Goal: Information Seeking & Learning: Find specific fact

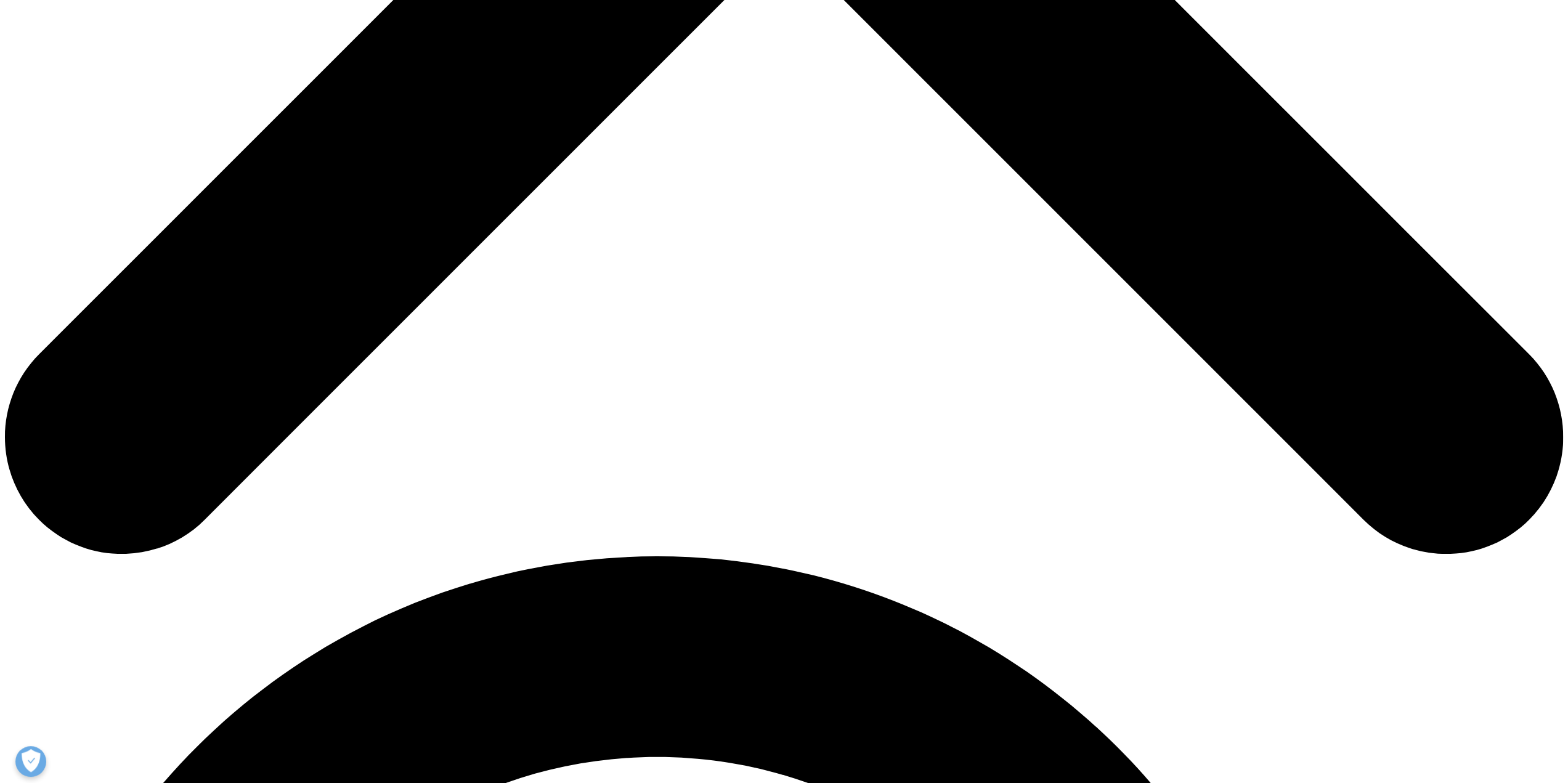
scroll to position [1047, 0]
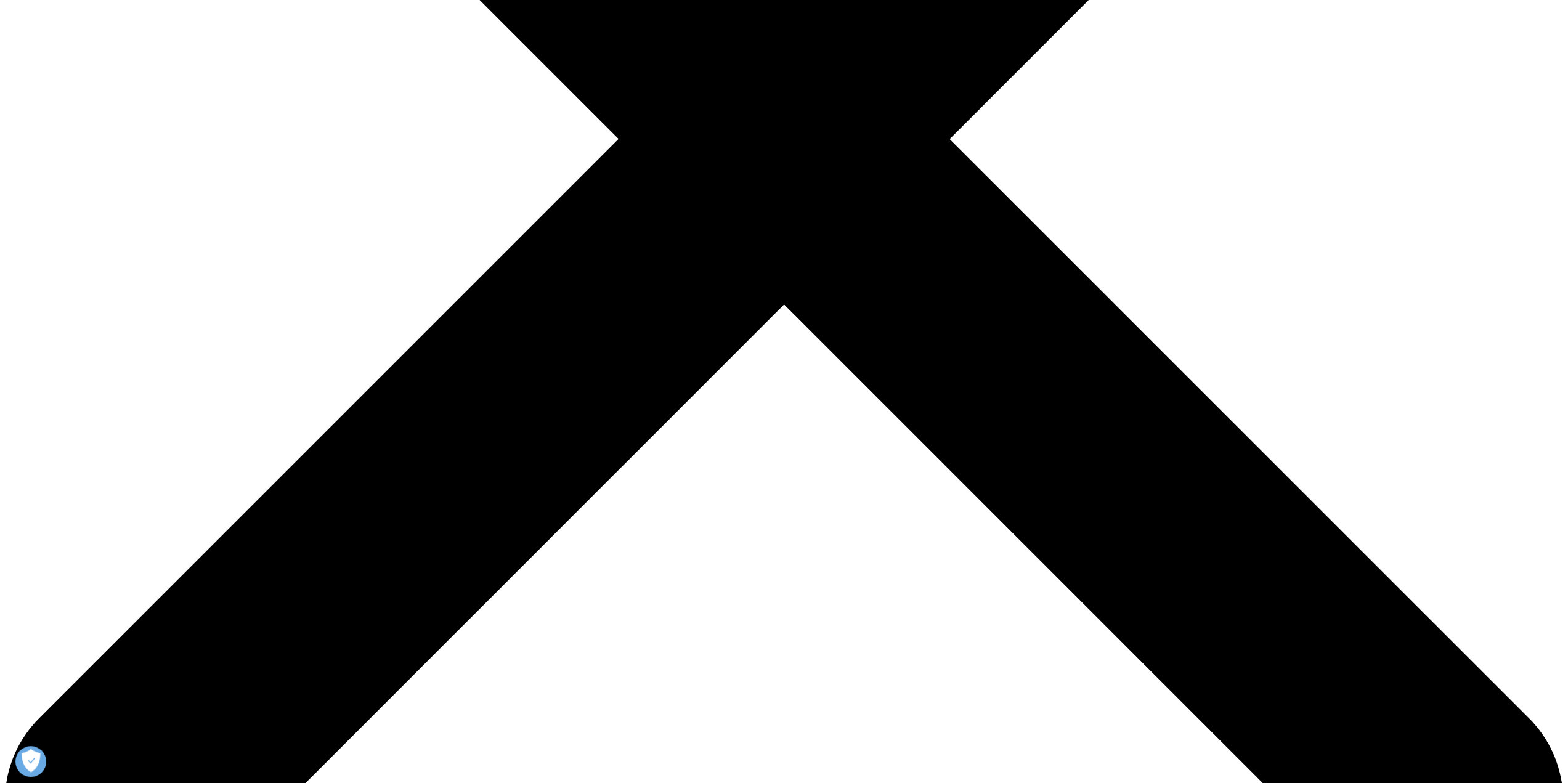
scroll to position [678, 0]
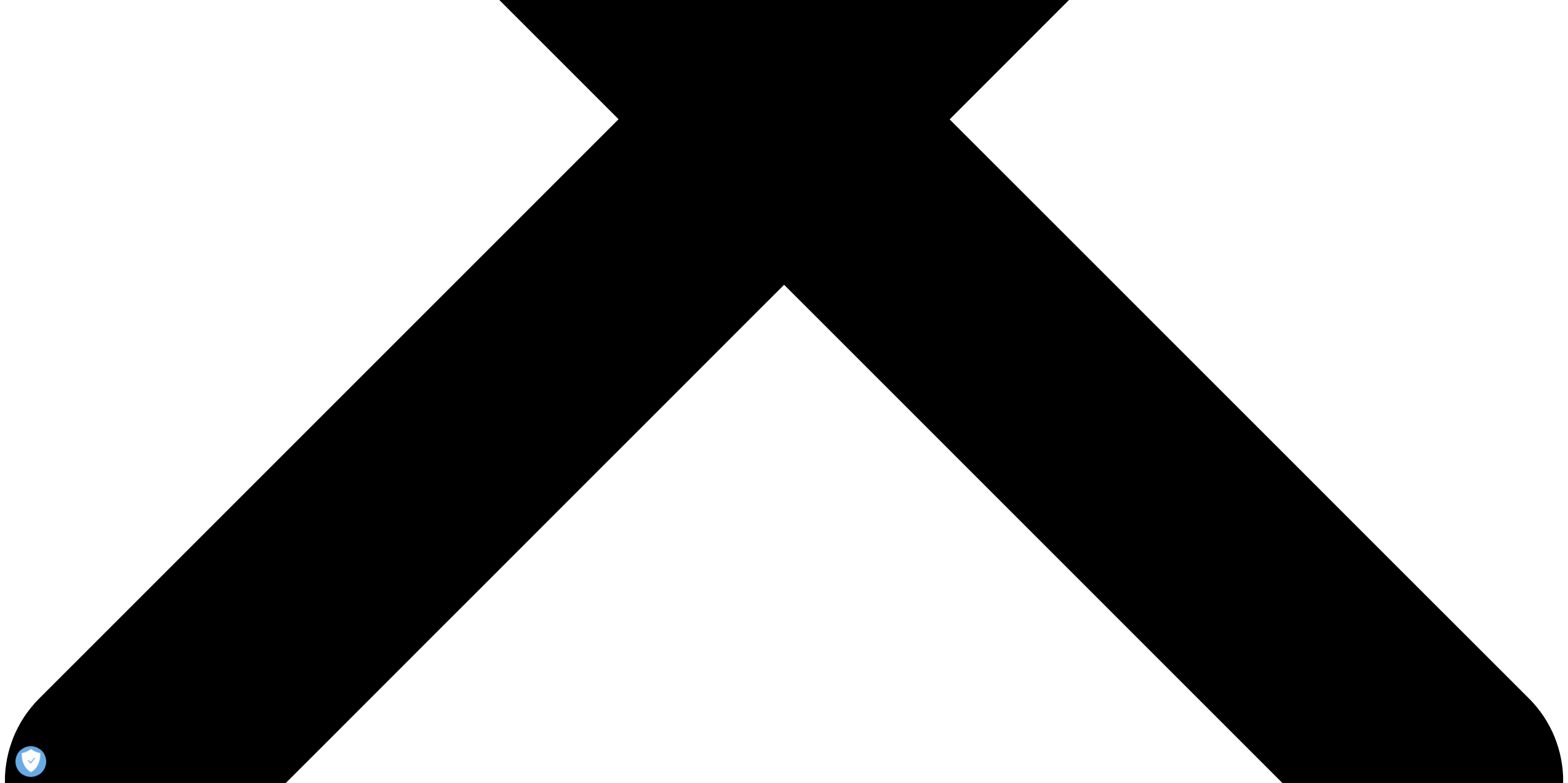
drag, startPoint x: 540, startPoint y: 655, endPoint x: 730, endPoint y: 653, distance: 190.0
copy strong "Proportion of written claims by NP/PA"
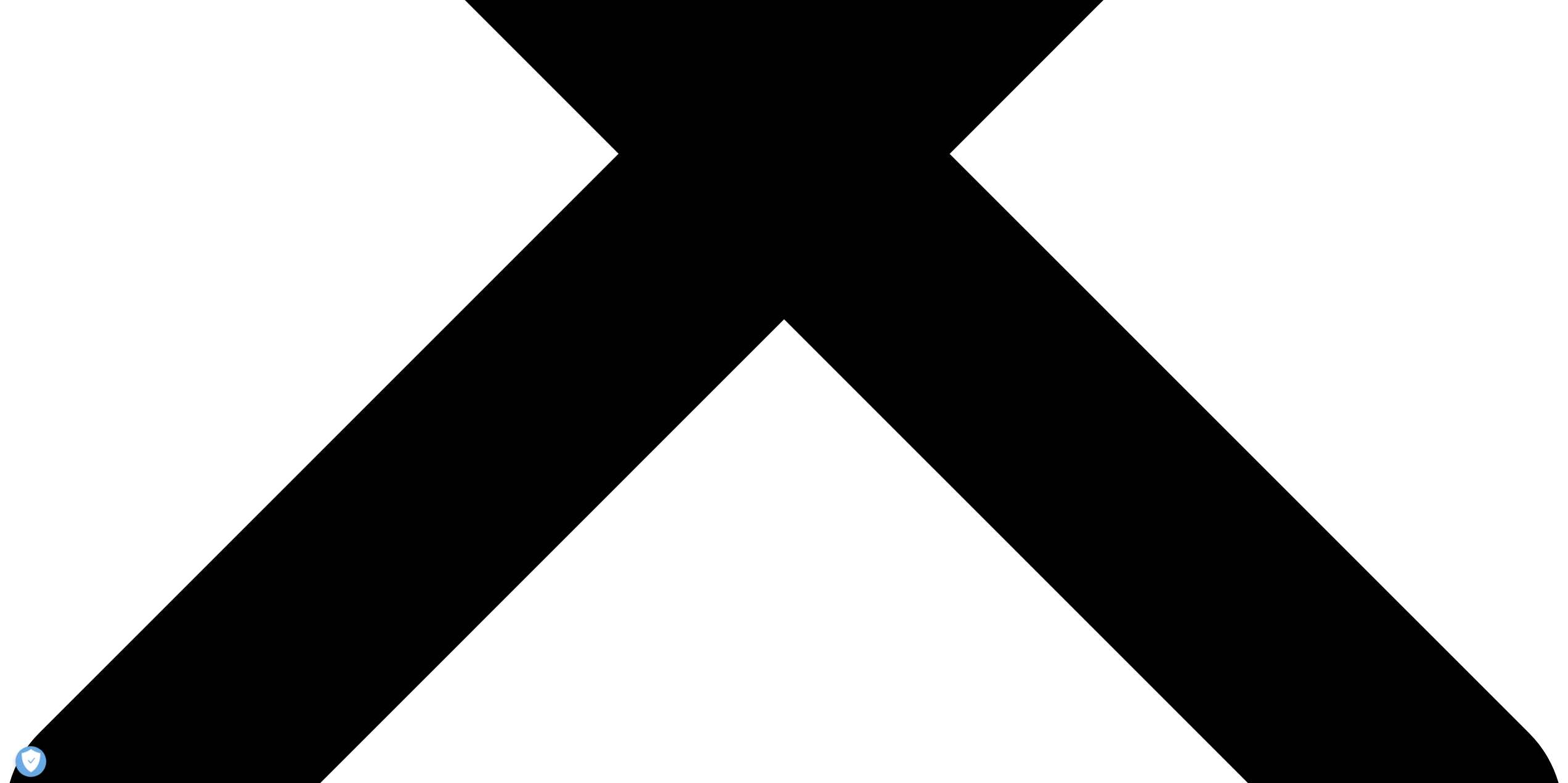
scroll to position [616, 0]
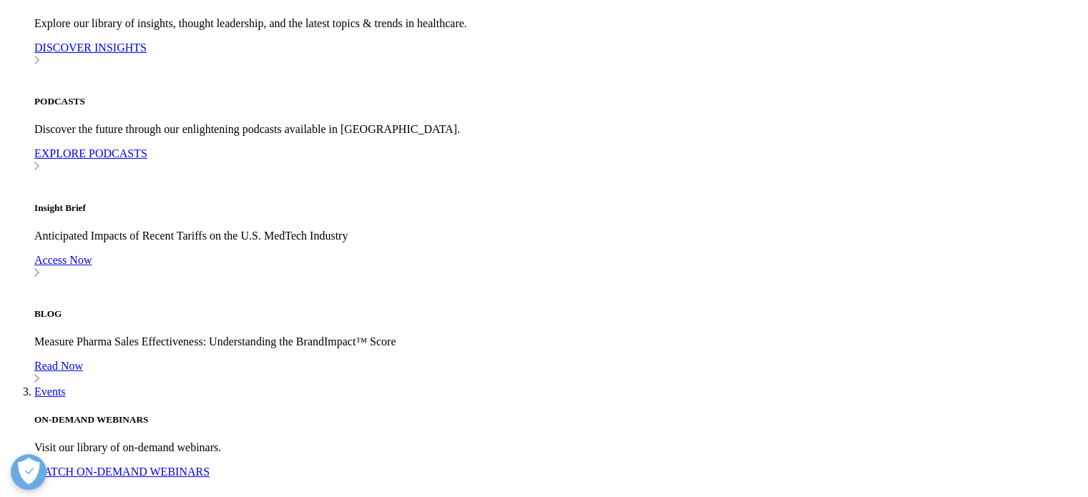
scroll to position [787, 0]
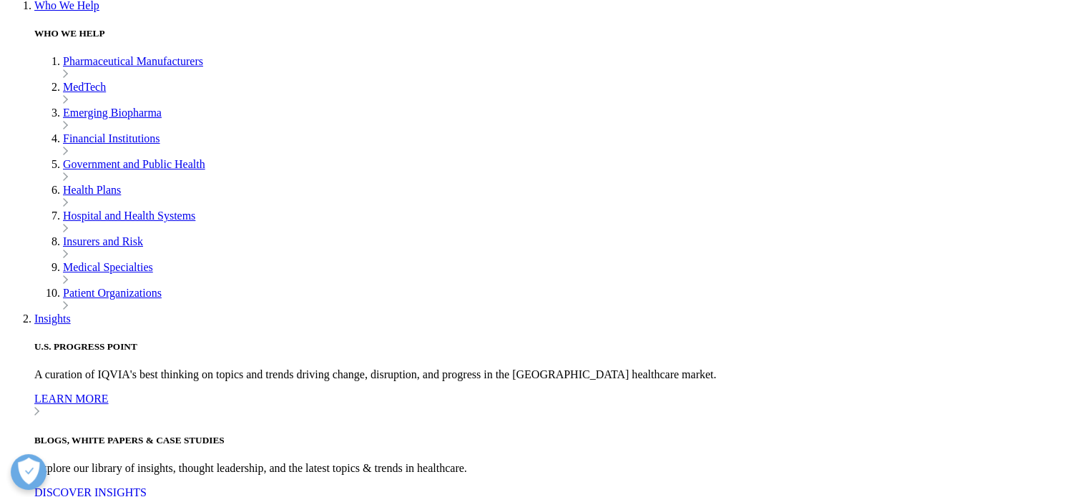
drag, startPoint x: 265, startPoint y: 225, endPoint x: 385, endPoint y: 228, distance: 120.2
copy strong "Written claim volume"
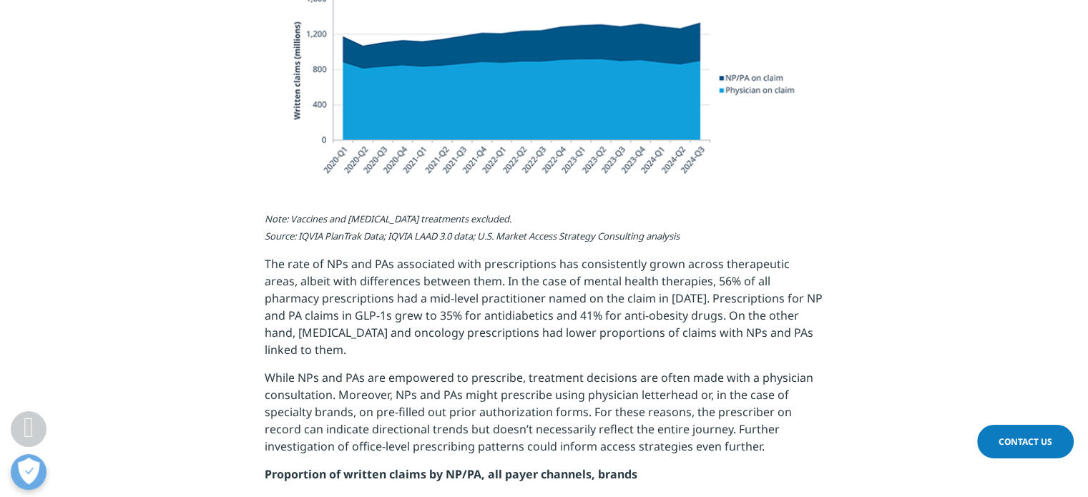
scroll to position [1073, 0]
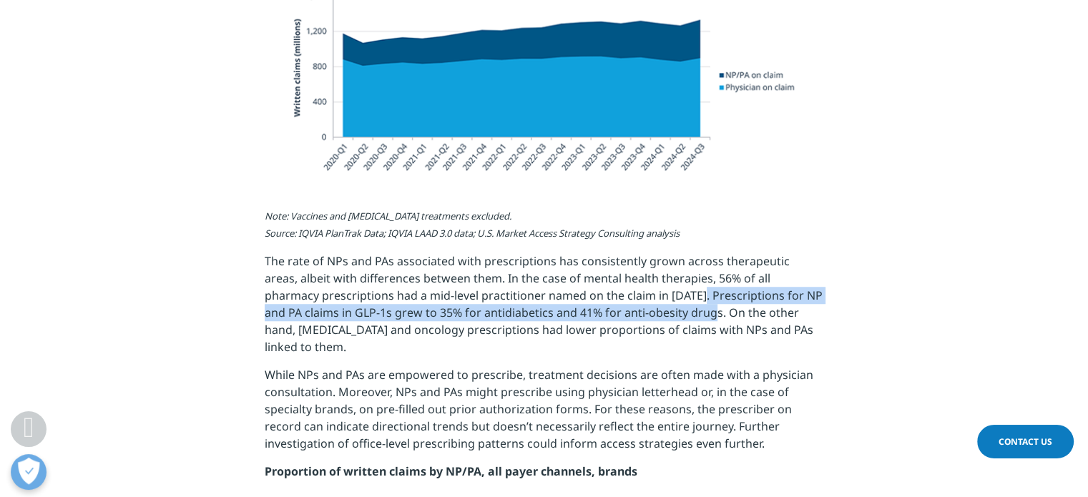
drag, startPoint x: 645, startPoint y: 295, endPoint x: 683, endPoint y: 311, distance: 42.0
click at [683, 311] on p "The rate of NPs and PAs associated with prescriptions has consistently grown ac…" at bounding box center [544, 310] width 559 height 114
copy p "Prescriptions for NP and PA claims in GLP-1s grew to 35% for antidiabetics and …"
